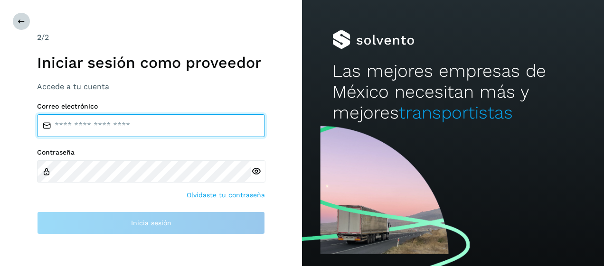
type input "**********"
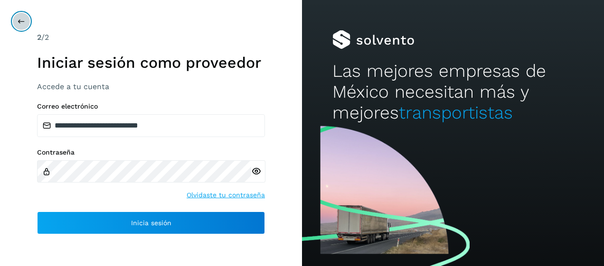
click at [15, 21] on button at bounding box center [21, 21] width 18 height 18
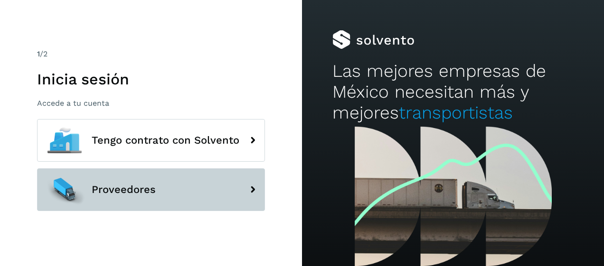
click at [129, 190] on span "Proveedores" at bounding box center [124, 189] width 64 height 11
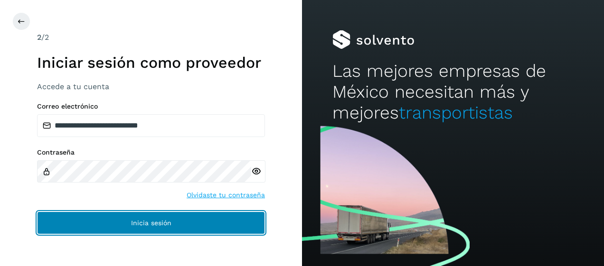
click at [144, 226] on span "Inicia sesión" at bounding box center [151, 223] width 40 height 7
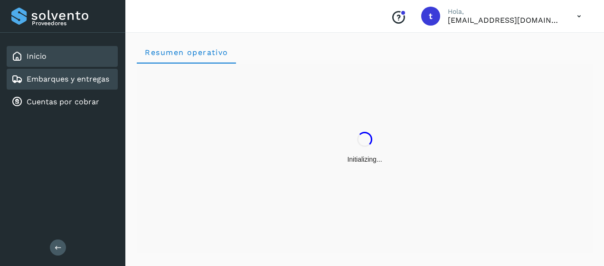
click at [51, 82] on link "Embarques y entregas" at bounding box center [68, 79] width 83 height 9
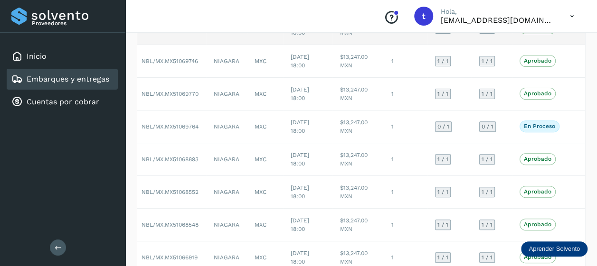
scroll to position [0, 56]
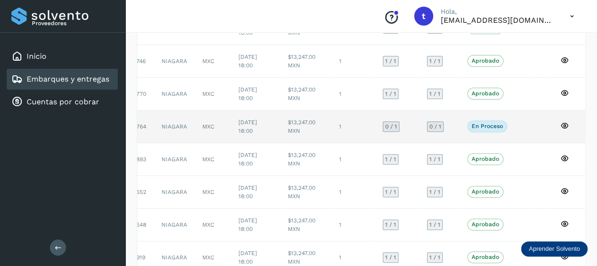
click at [564, 126] on icon at bounding box center [564, 126] width 9 height 9
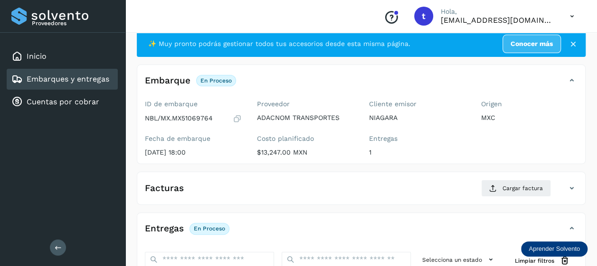
scroll to position [182, 0]
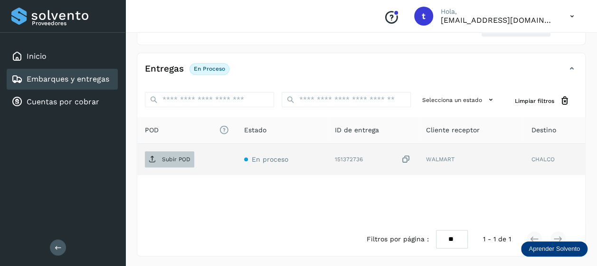
click at [180, 159] on p "Subir POD" at bounding box center [176, 159] width 28 height 7
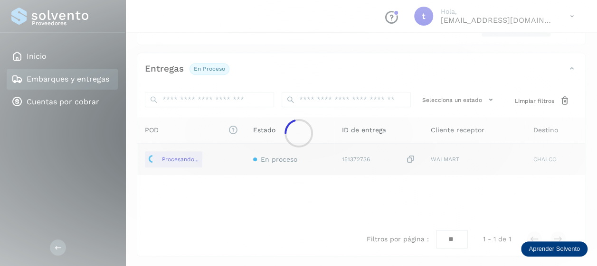
click at [119, 32] on div at bounding box center [298, 133] width 597 height 266
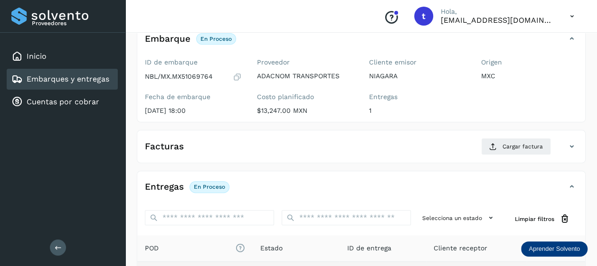
scroll to position [0, 0]
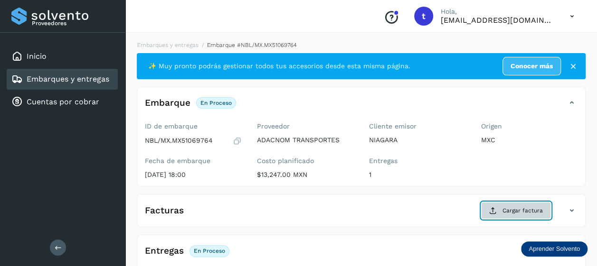
click at [515, 211] on span "Cargar factura" at bounding box center [522, 211] width 40 height 9
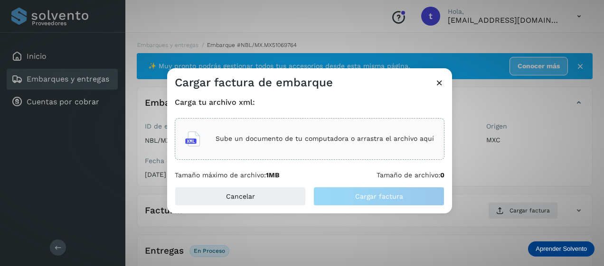
click at [329, 141] on p "Sube un documento de tu computadora o arrastra el archivo aquí" at bounding box center [325, 139] width 218 height 8
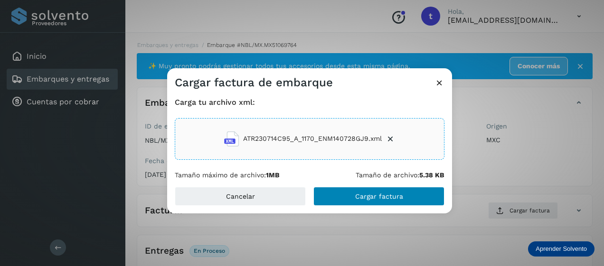
click at [376, 195] on span "Cargar factura" at bounding box center [379, 196] width 48 height 7
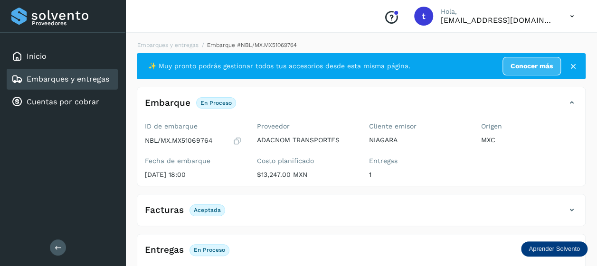
click at [70, 80] on link "Embarques y entregas" at bounding box center [68, 79] width 83 height 9
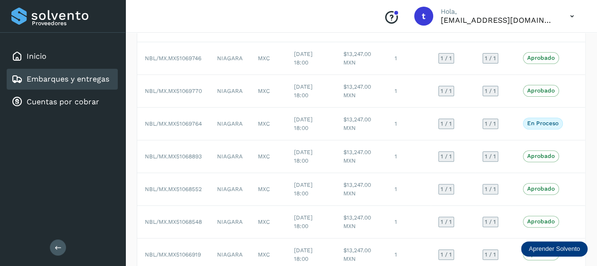
scroll to position [240, 0]
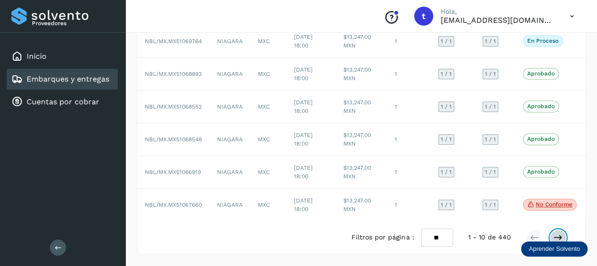
click at [558, 233] on icon at bounding box center [557, 237] width 9 height 9
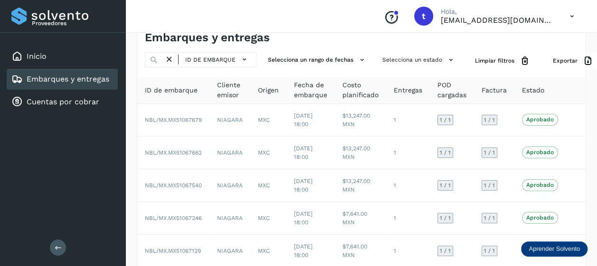
scroll to position [0, 0]
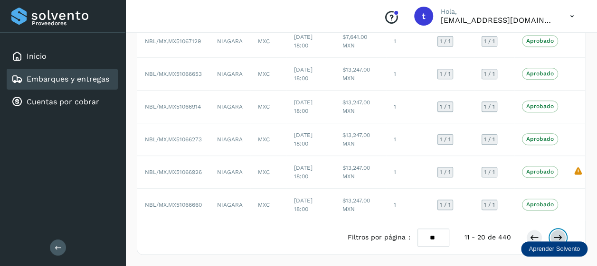
click at [554, 233] on icon at bounding box center [557, 237] width 9 height 9
click at [533, 233] on icon at bounding box center [533, 237] width 9 height 9
click at [528, 230] on button at bounding box center [534, 238] width 16 height 16
